Goal: Book appointment/travel/reservation

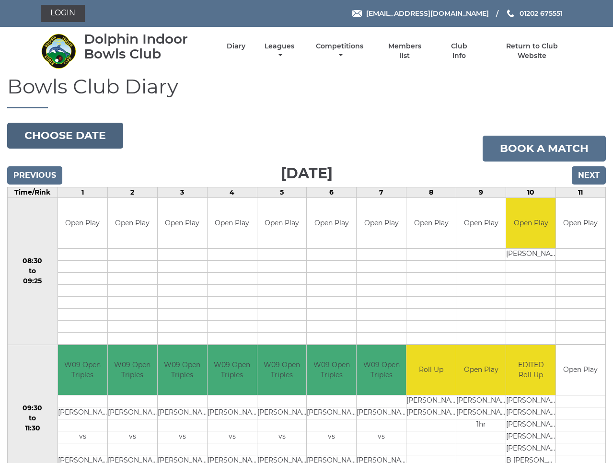
click at [72, 136] on button "Choose date" at bounding box center [65, 136] width 116 height 26
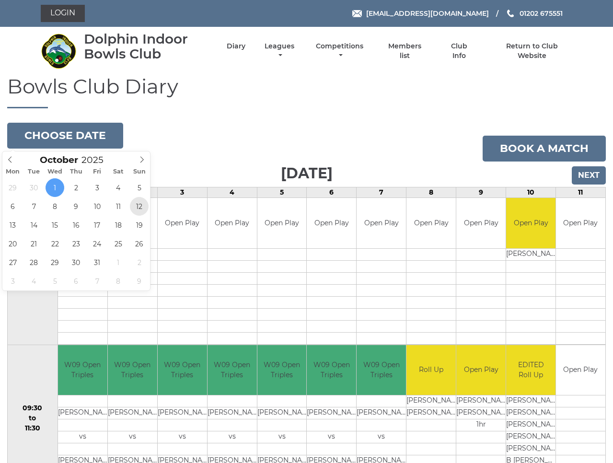
type input "[DATE]"
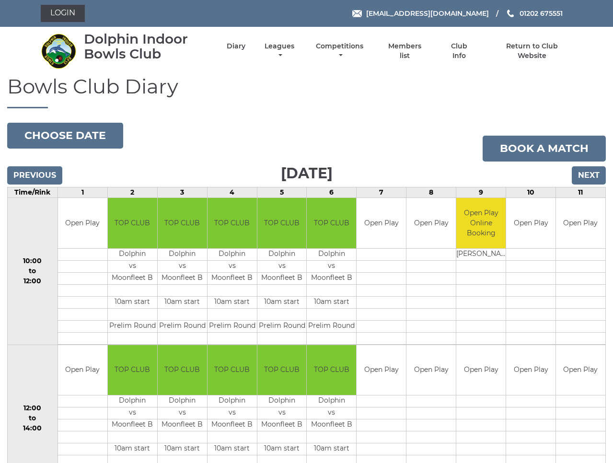
click at [38, 176] on input "Previous" at bounding box center [34, 175] width 55 height 18
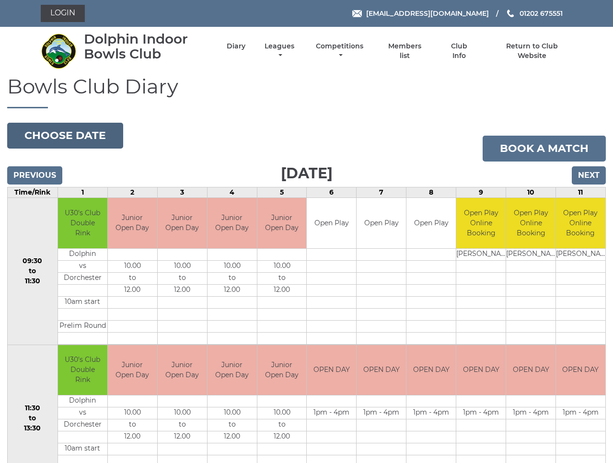
click at [84, 137] on button "Choose date" at bounding box center [65, 136] width 116 height 26
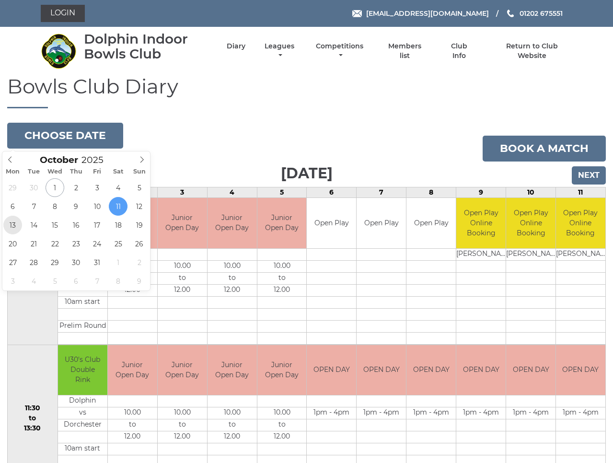
type input "2025-10-13"
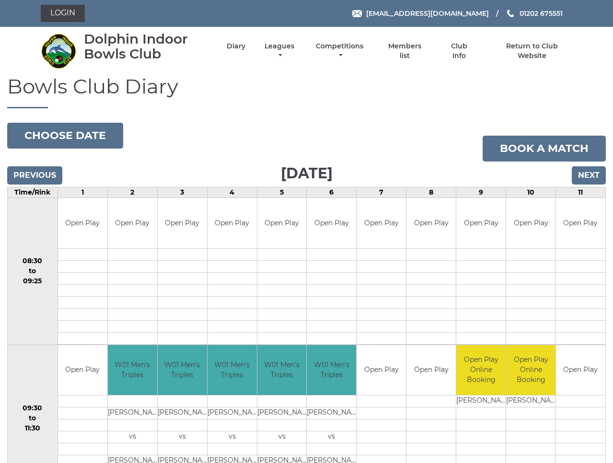
click at [591, 176] on input "Next" at bounding box center [589, 175] width 34 height 18
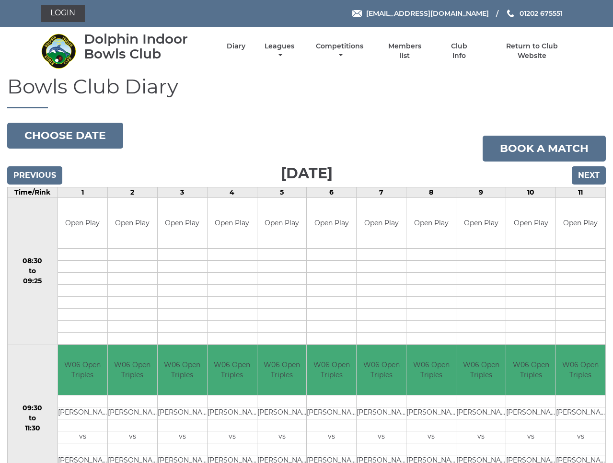
click at [591, 176] on input "Next" at bounding box center [589, 175] width 34 height 18
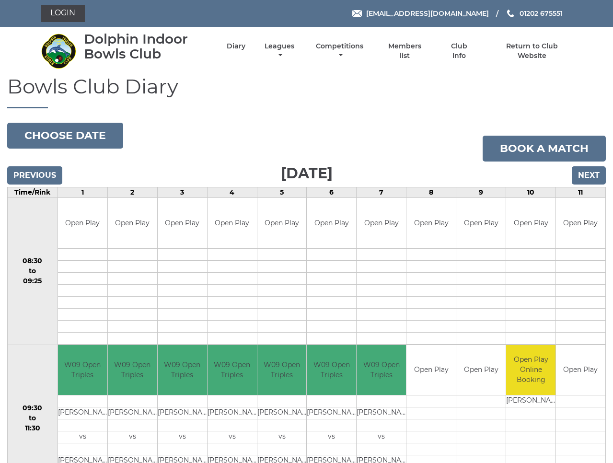
click at [594, 173] on input "Next" at bounding box center [589, 175] width 34 height 18
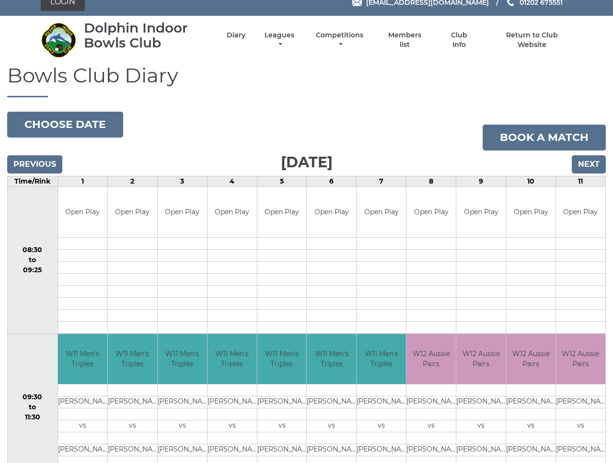
scroll to position [12, 0]
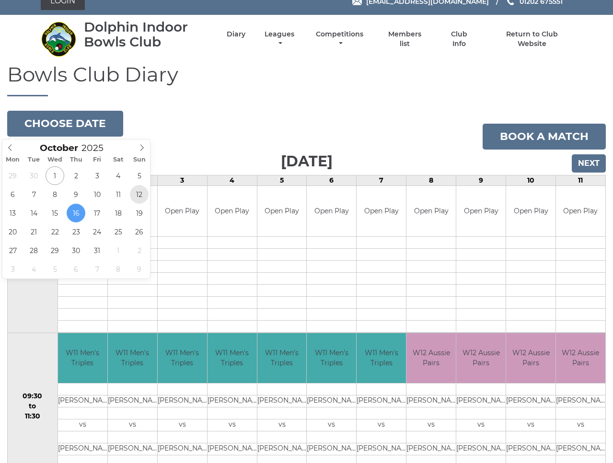
type input "[DATE]"
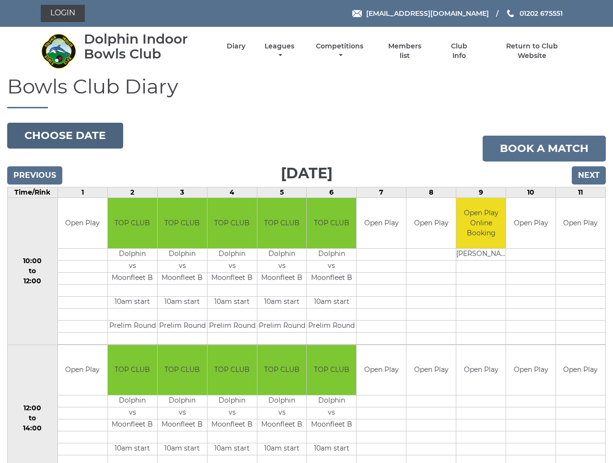
click at [58, 137] on button "Choose date" at bounding box center [65, 136] width 116 height 26
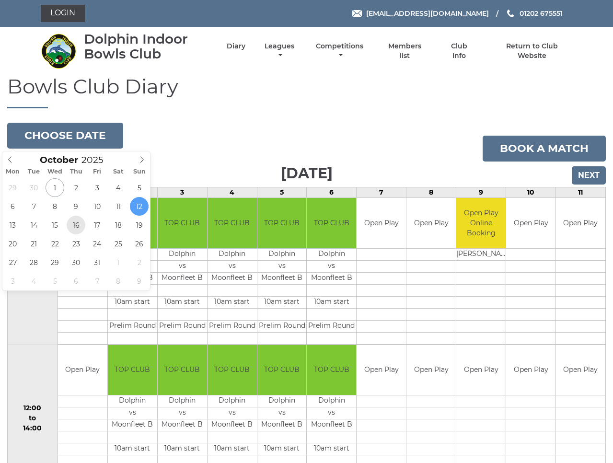
type input "[DATE]"
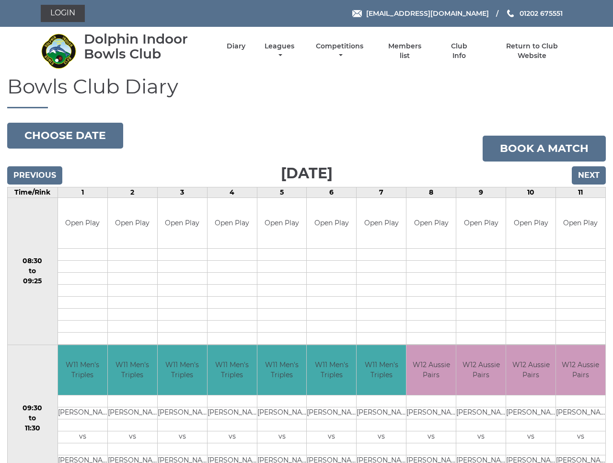
click at [587, 176] on input "Next" at bounding box center [589, 175] width 34 height 18
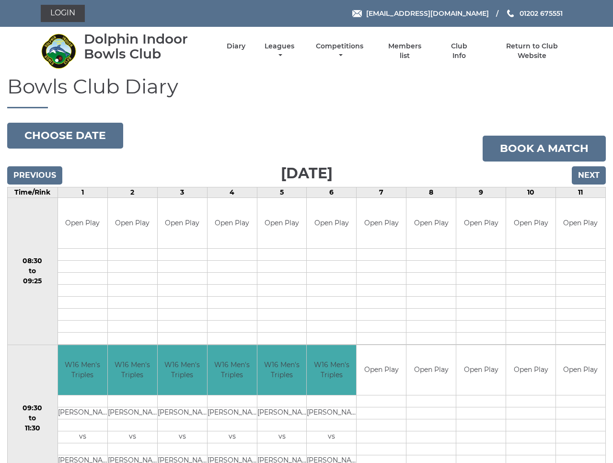
click at [590, 175] on input "Next" at bounding box center [589, 175] width 34 height 18
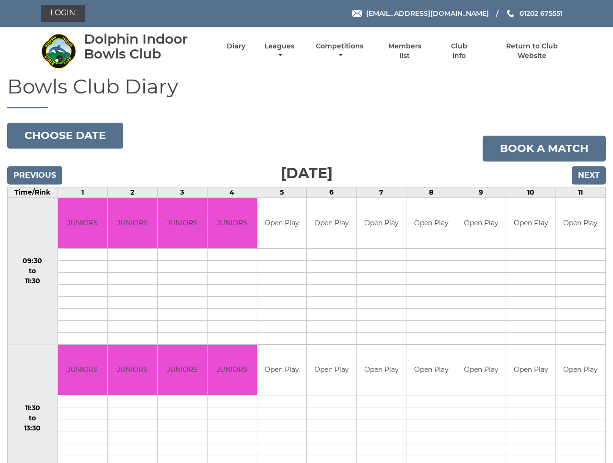
click at [591, 175] on input "Next" at bounding box center [589, 175] width 34 height 18
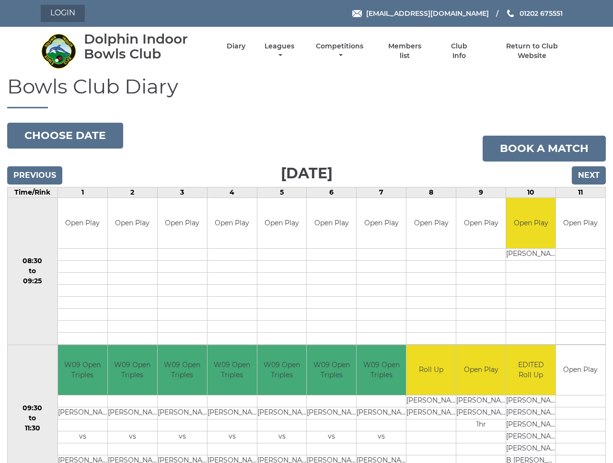
click at [61, 15] on link "Login" at bounding box center [63, 13] width 44 height 17
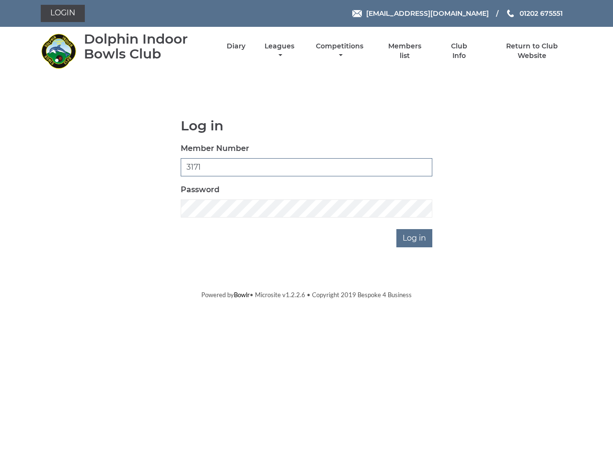
type input "3171"
click at [418, 237] on input "Log in" at bounding box center [414, 238] width 36 height 18
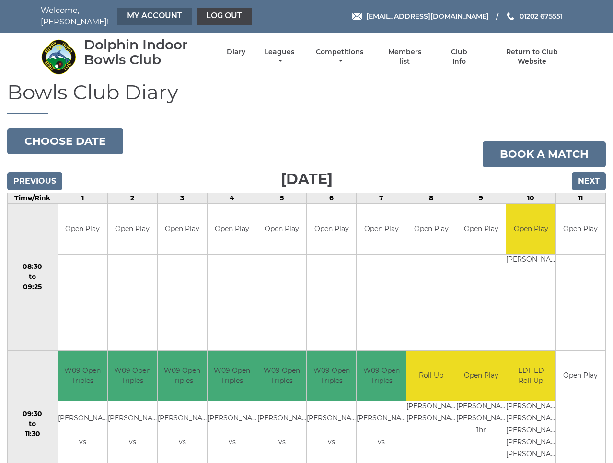
click at [136, 13] on link "My Account" at bounding box center [154, 16] width 74 height 17
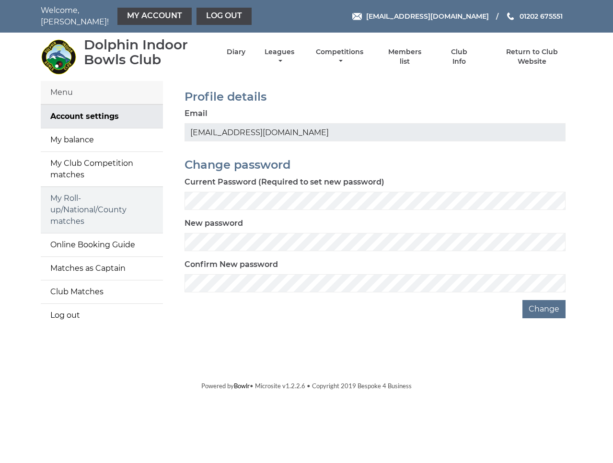
click at [106, 200] on link "My Roll-up/National/County matches" at bounding box center [102, 210] width 122 height 46
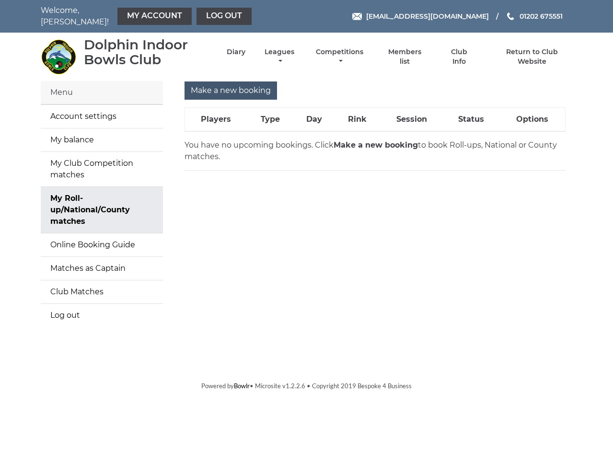
click at [223, 84] on input "Make a new booking" at bounding box center [230, 90] width 92 height 18
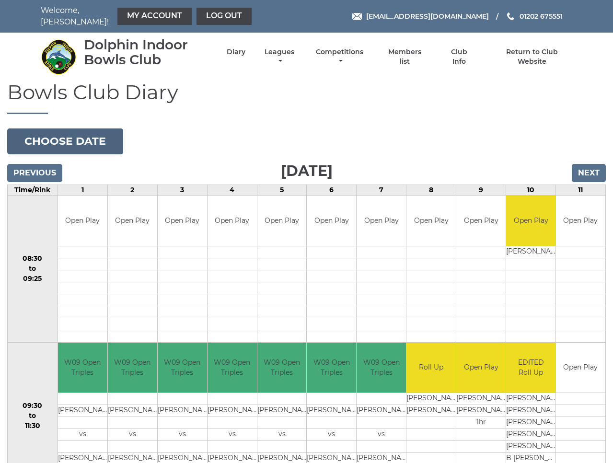
click at [82, 135] on button "Choose date" at bounding box center [65, 141] width 116 height 26
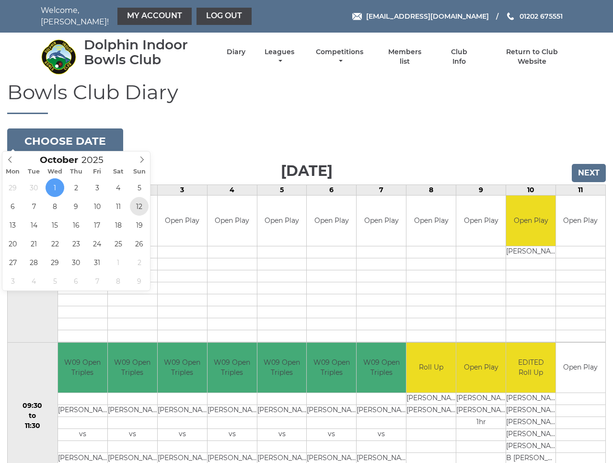
type input "2025-10-12"
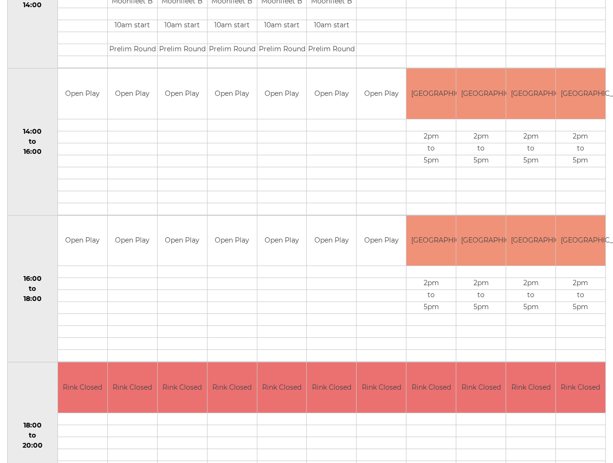
scroll to position [422, 0]
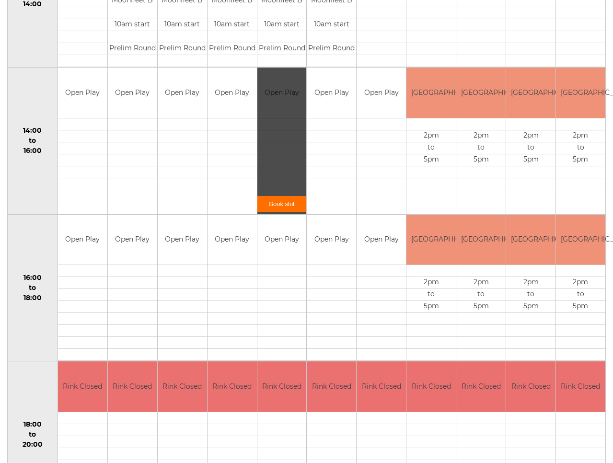
click at [280, 199] on link "Book slot" at bounding box center [281, 204] width 49 height 16
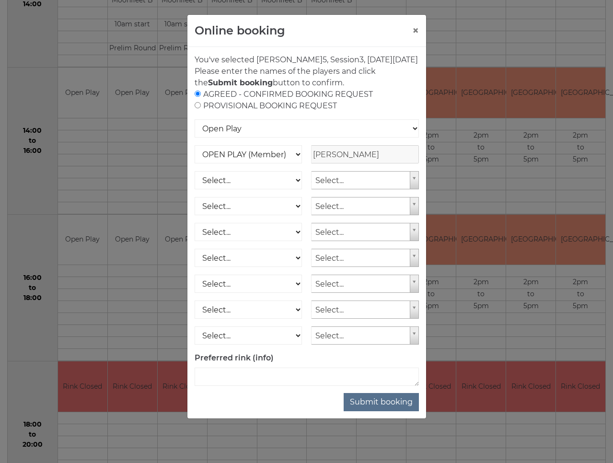
click at [197, 108] on input "radio" at bounding box center [197, 105] width 6 height 6
radio input "true"
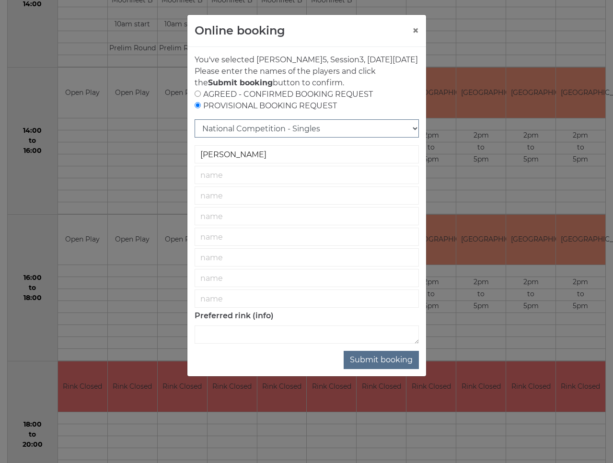
click at [411, 137] on select "National Competition - Singles National Competition - Pairs National Competitio…" at bounding box center [306, 128] width 224 height 18
select select "27"
click at [388, 369] on button "Submit booking" at bounding box center [380, 360] width 75 height 18
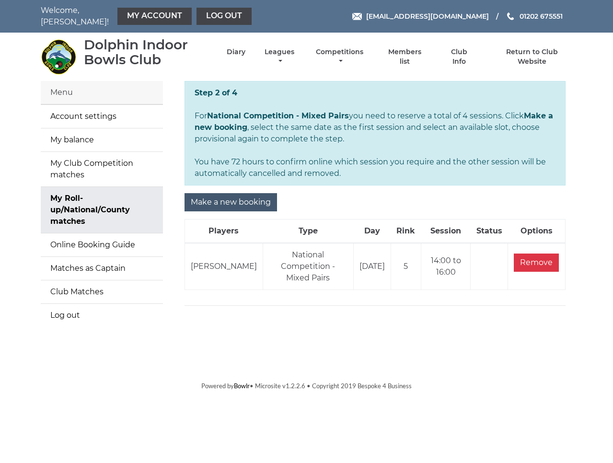
click at [223, 194] on input "Make a new booking" at bounding box center [230, 202] width 92 height 18
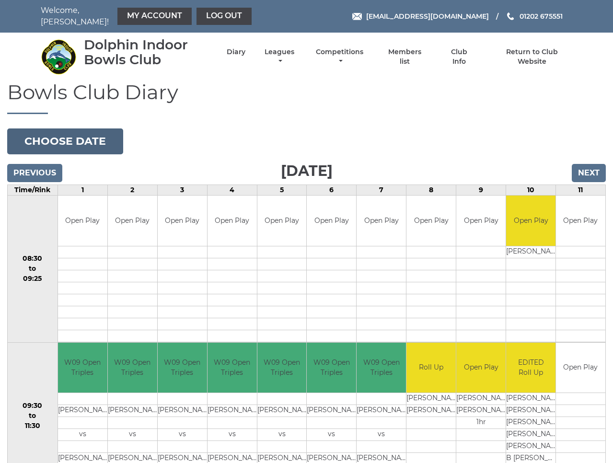
click at [66, 137] on button "Choose date" at bounding box center [65, 141] width 116 height 26
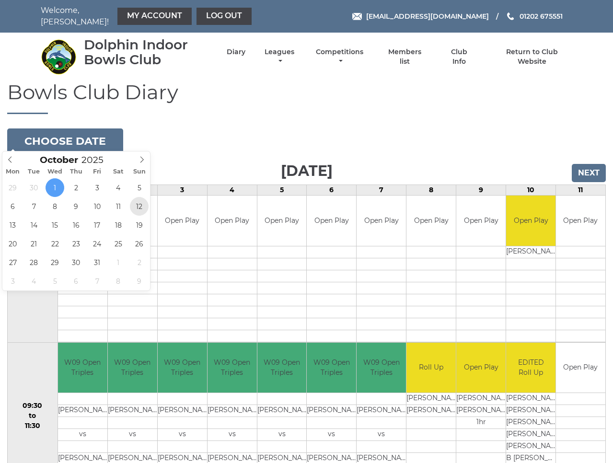
type input "2025-10-12"
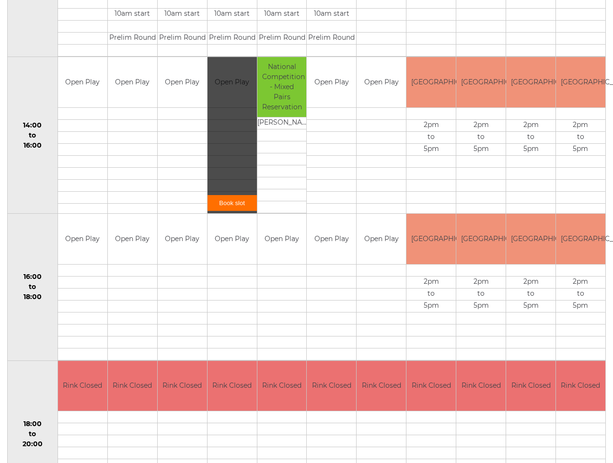
scroll to position [434, 0]
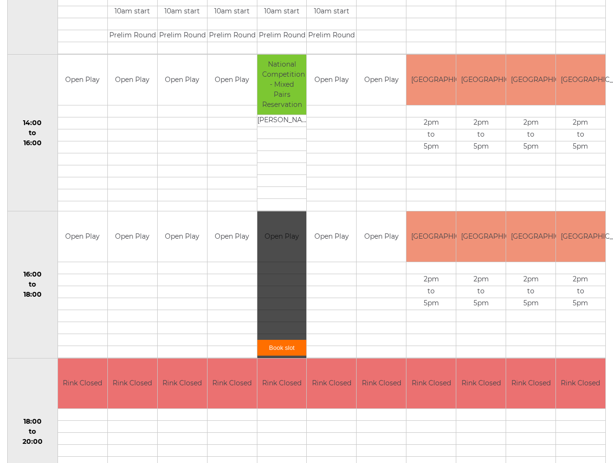
click at [281, 343] on link "Book slot" at bounding box center [281, 348] width 49 height 16
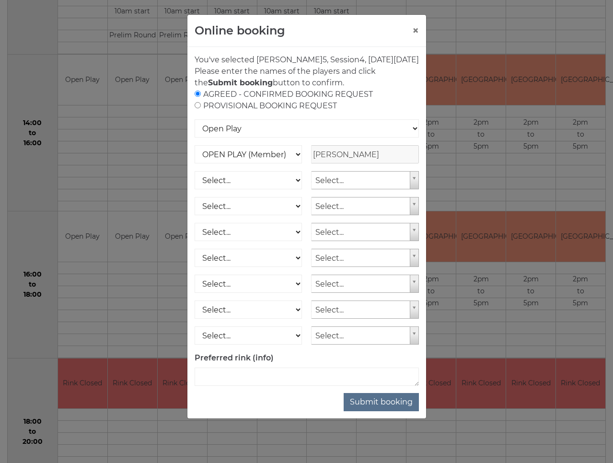
click at [196, 108] on input "radio" at bounding box center [197, 105] width 6 height 6
radio input "true"
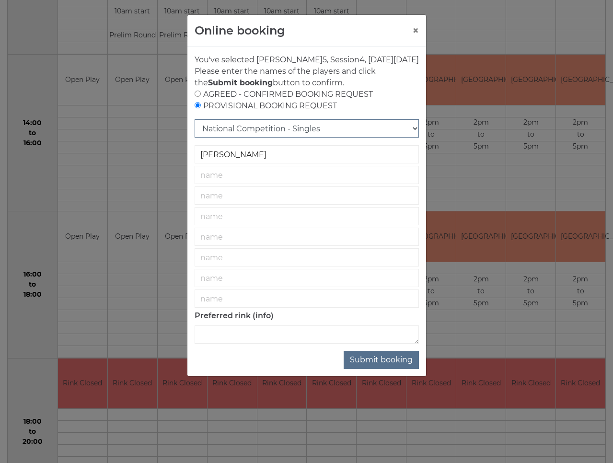
select select "27"
click at [390, 369] on button "Submit booking" at bounding box center [380, 360] width 75 height 18
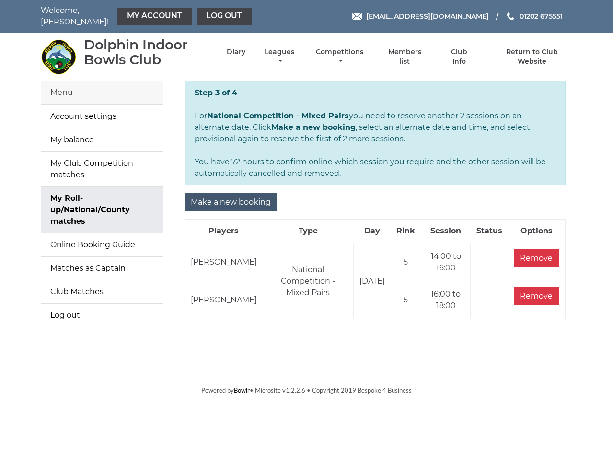
click at [227, 196] on input "Make a new booking" at bounding box center [230, 202] width 92 height 18
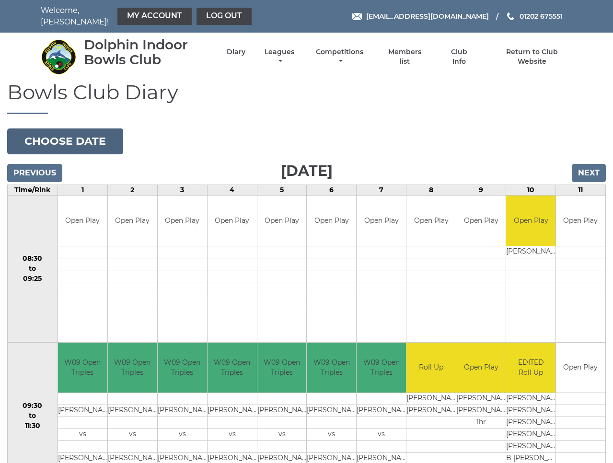
click at [91, 136] on button "Choose date" at bounding box center [65, 141] width 116 height 26
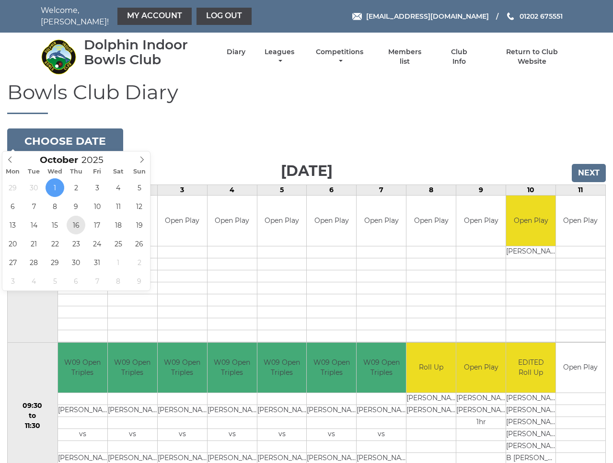
type input "[DATE]"
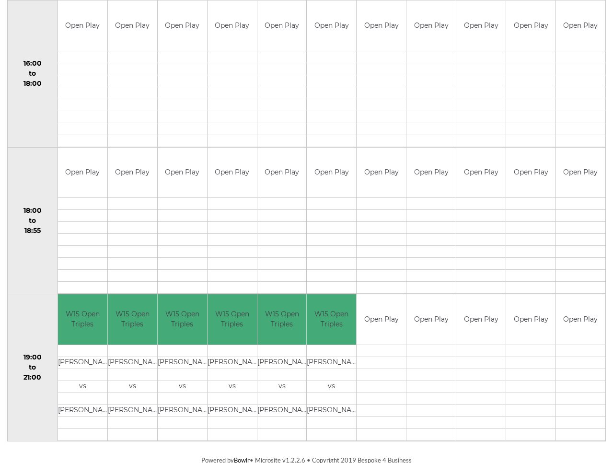
scroll to position [780, 0]
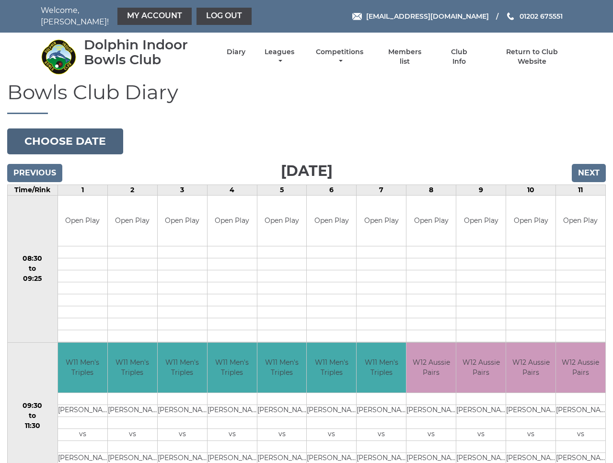
click at [77, 135] on button "Choose date" at bounding box center [65, 141] width 116 height 26
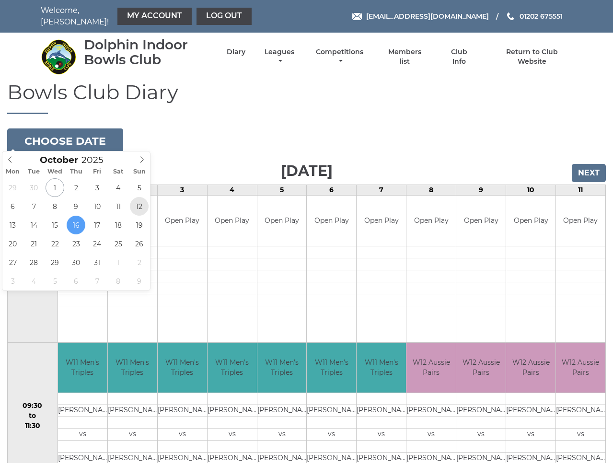
type input "2025-10-12"
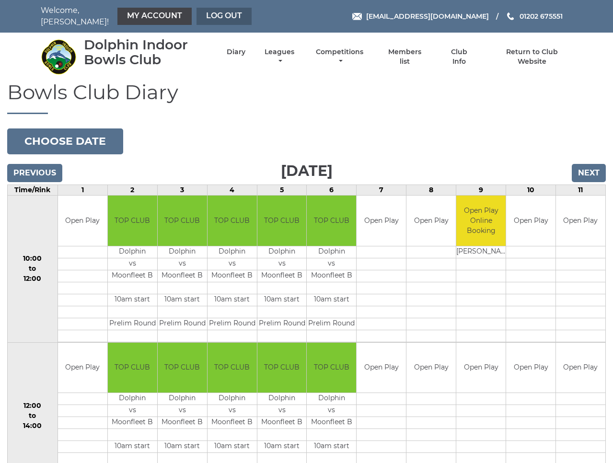
click at [201, 11] on link "Log out" at bounding box center [223, 16] width 55 height 17
